Goal: Information Seeking & Learning: Find specific fact

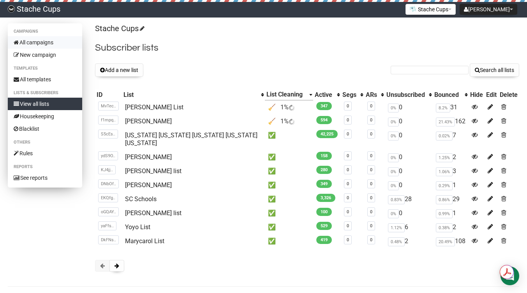
click at [37, 39] on link "All campaigns" at bounding box center [45, 42] width 74 height 12
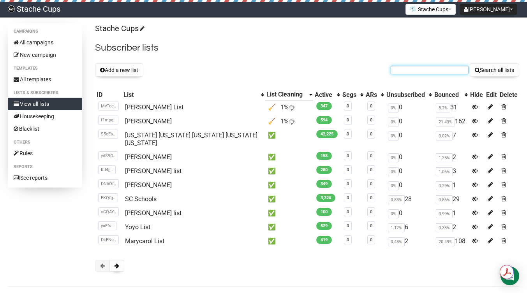
click at [421, 74] on input "text" at bounding box center [429, 70] width 78 height 9
paste input "[PERSON_NAME][EMAIL_ADDRESS][PERSON_NAME][DOMAIN_NAME]"
type input "[PERSON_NAME][EMAIL_ADDRESS][PERSON_NAME][DOMAIN_NAME]"
click at [490, 71] on button "Search all lists" at bounding box center [493, 69] width 49 height 13
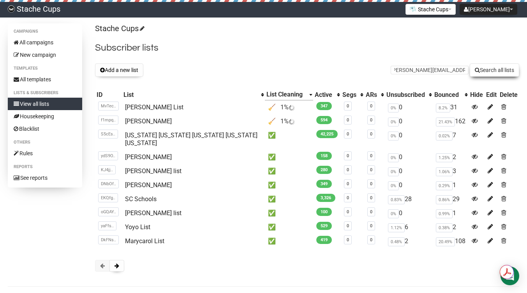
scroll to position [0, 0]
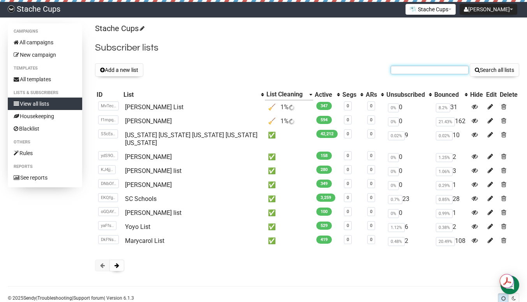
click at [408, 69] on input "text" at bounding box center [429, 70] width 78 height 9
paste input "jmarquez@vusd.org"
type input "jmarquez@vusd.org"
click at [500, 71] on button "Search all lists" at bounding box center [493, 69] width 49 height 13
